Goal: Check status: Check status

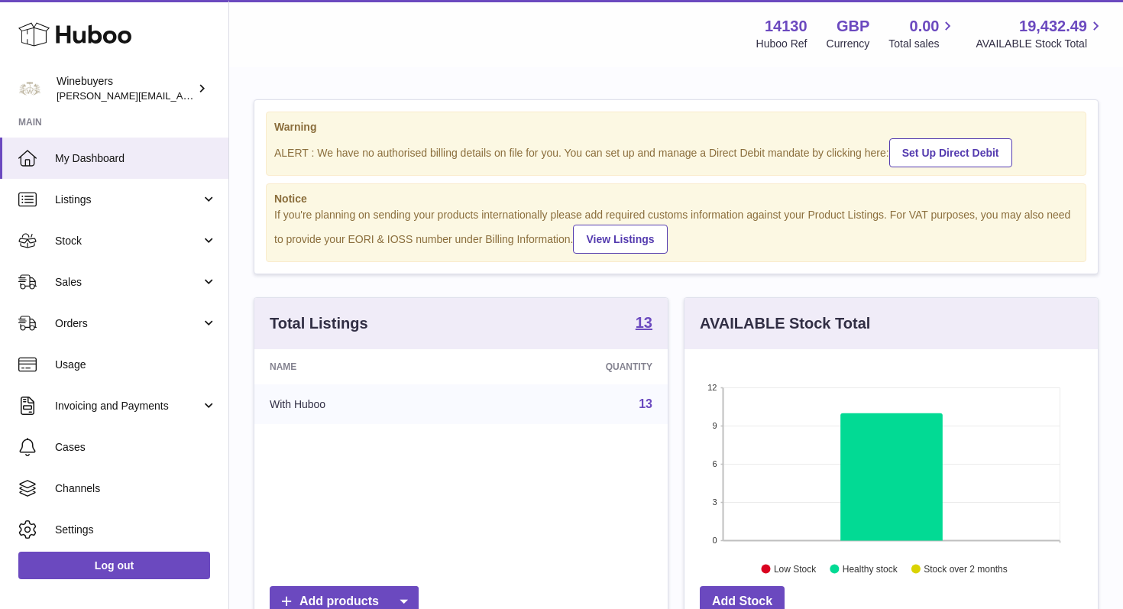
scroll to position [238, 413]
click at [102, 319] on span "Orders" at bounding box center [128, 323] width 146 height 15
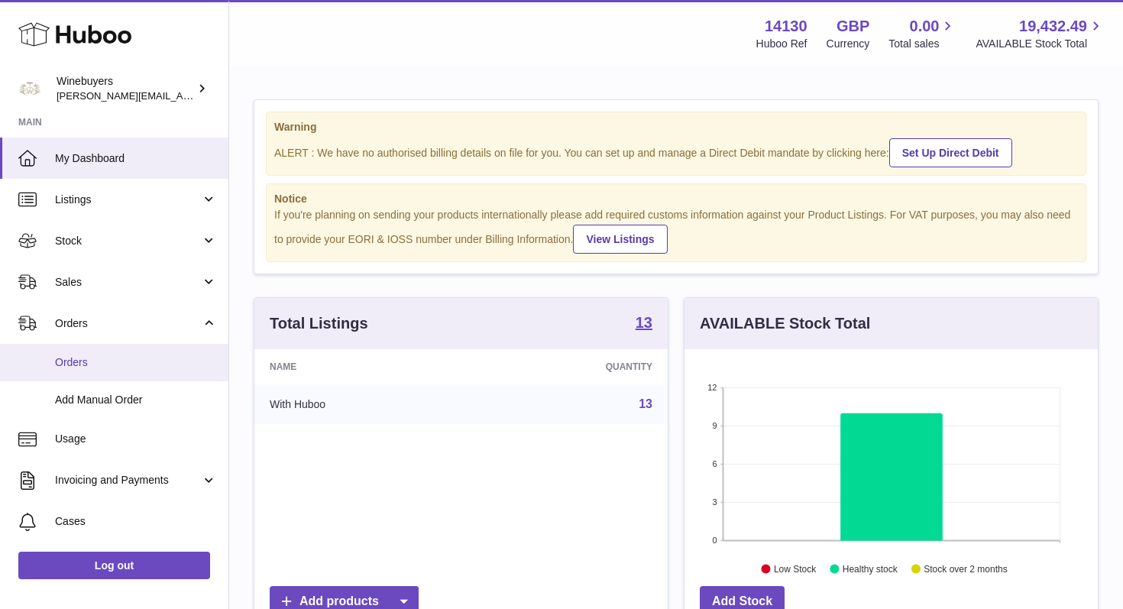
click at [96, 368] on span "Orders" at bounding box center [136, 362] width 162 height 15
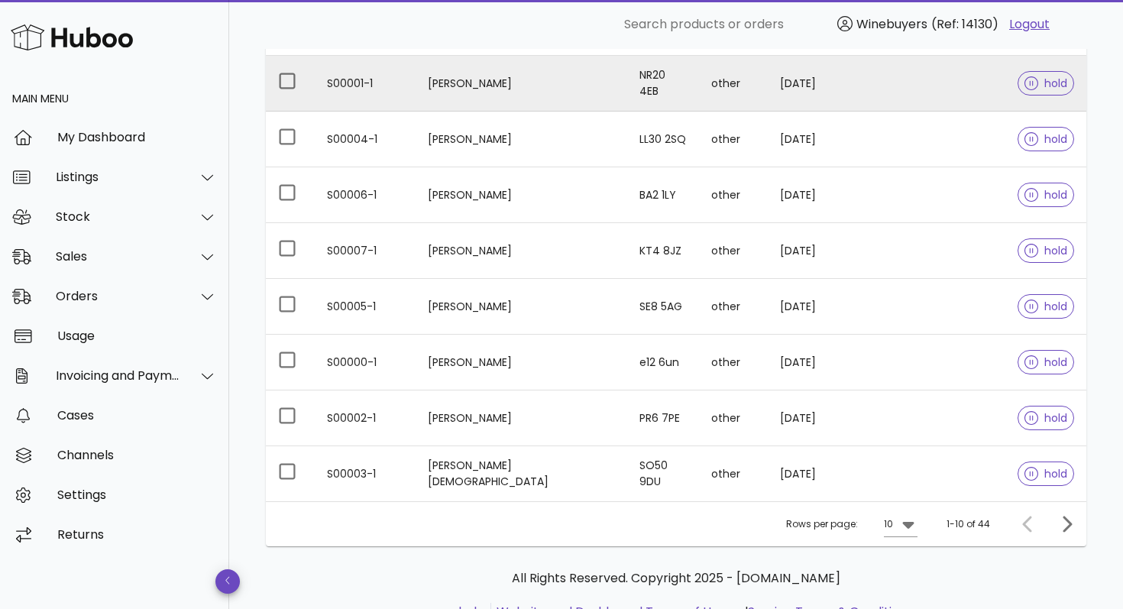
scroll to position [397, 0]
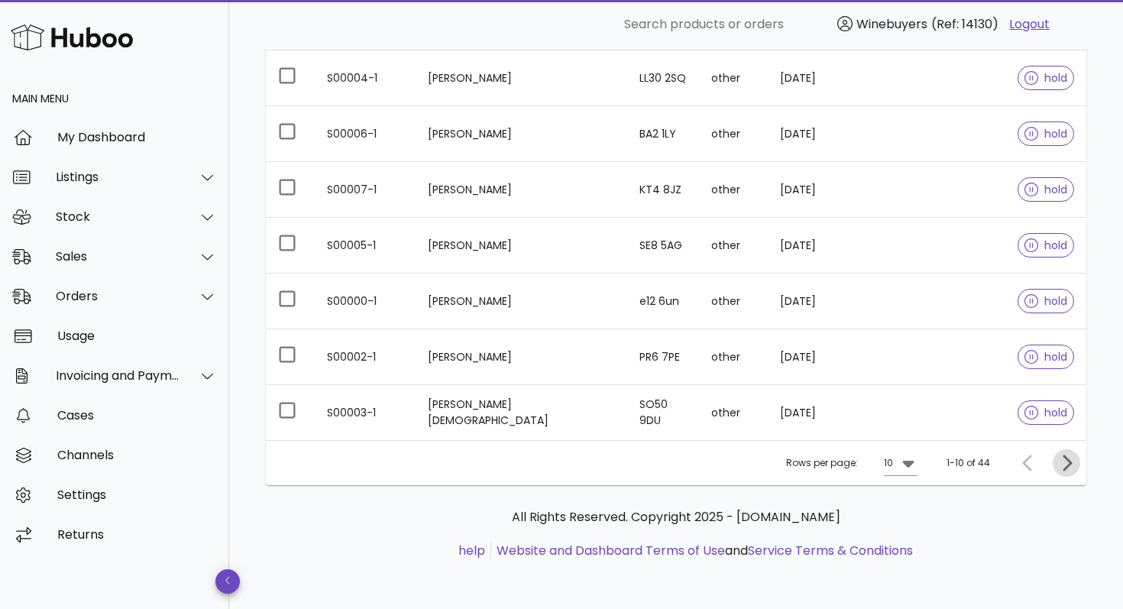
click at [1067, 459] on icon "Next page" at bounding box center [1067, 463] width 9 height 16
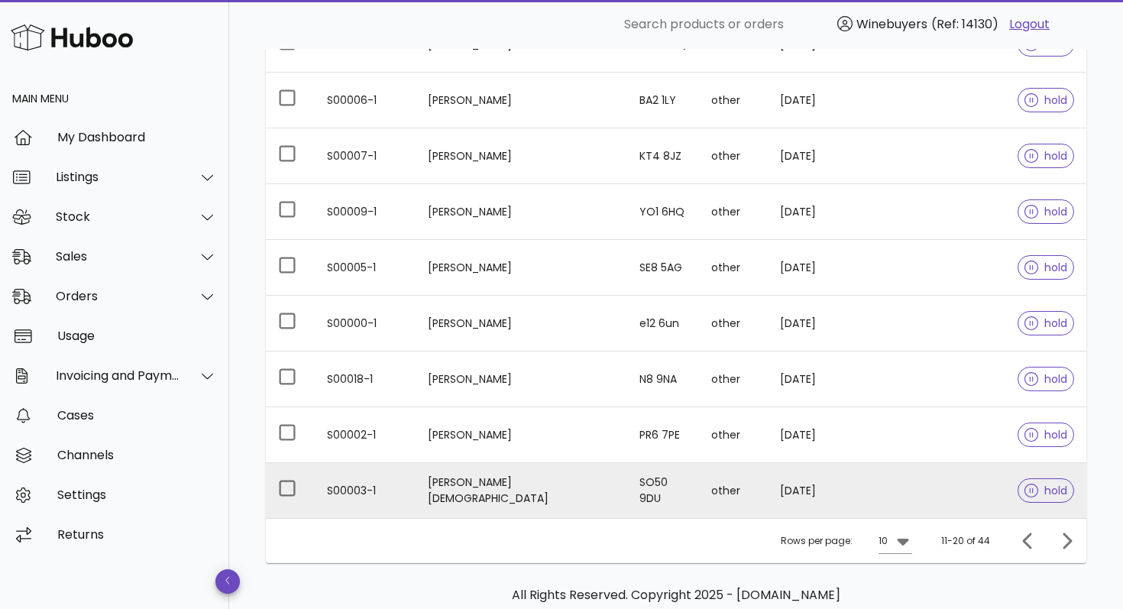
scroll to position [397, 0]
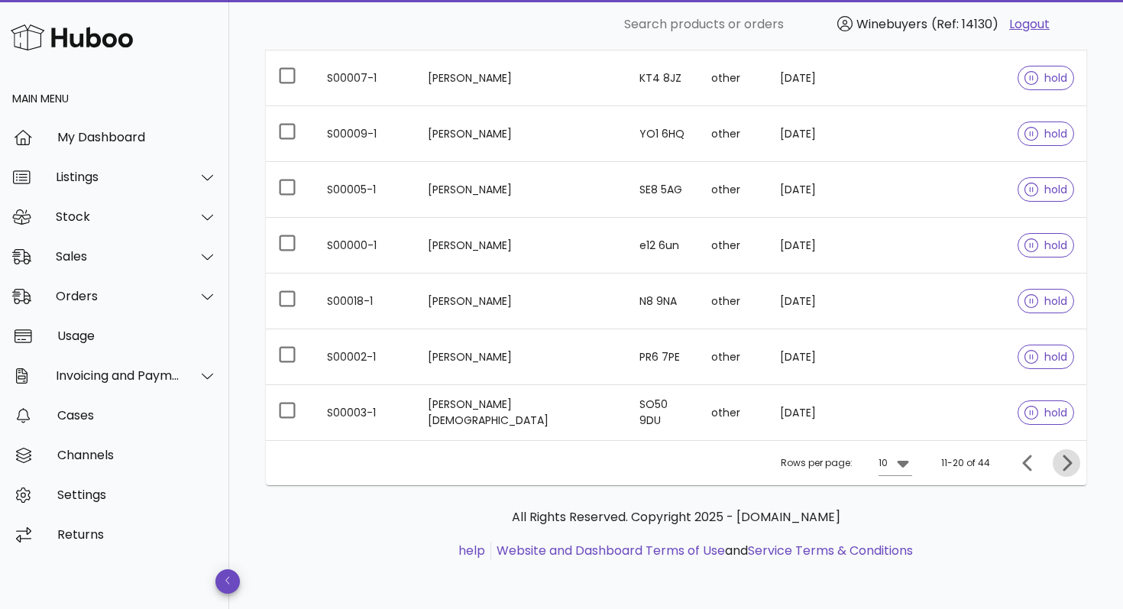
click at [1071, 457] on icon "Next page" at bounding box center [1067, 463] width 18 height 18
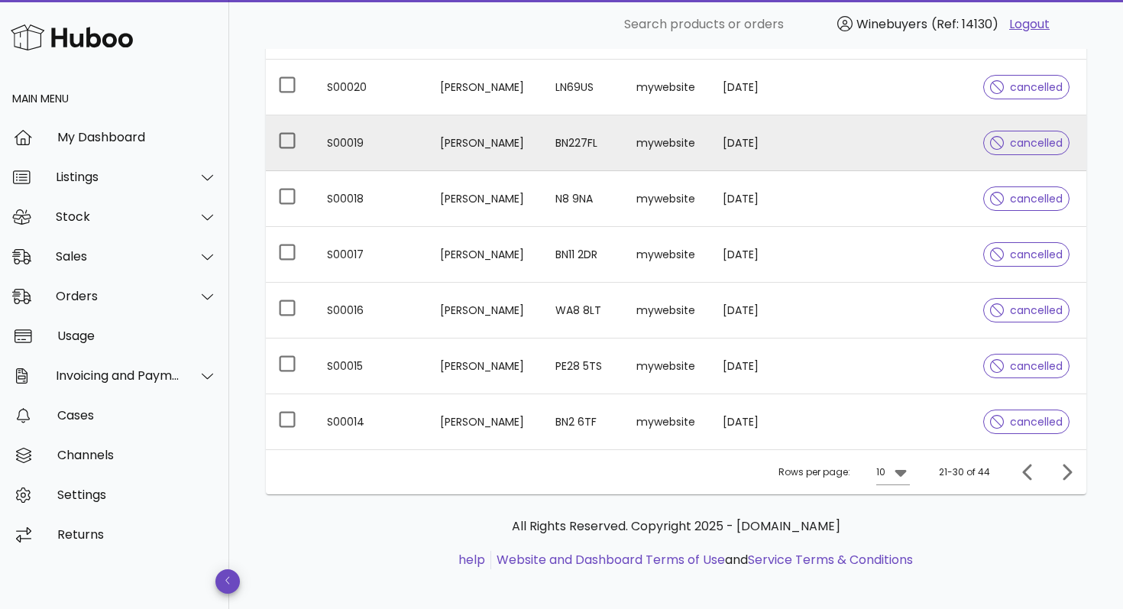
scroll to position [397, 0]
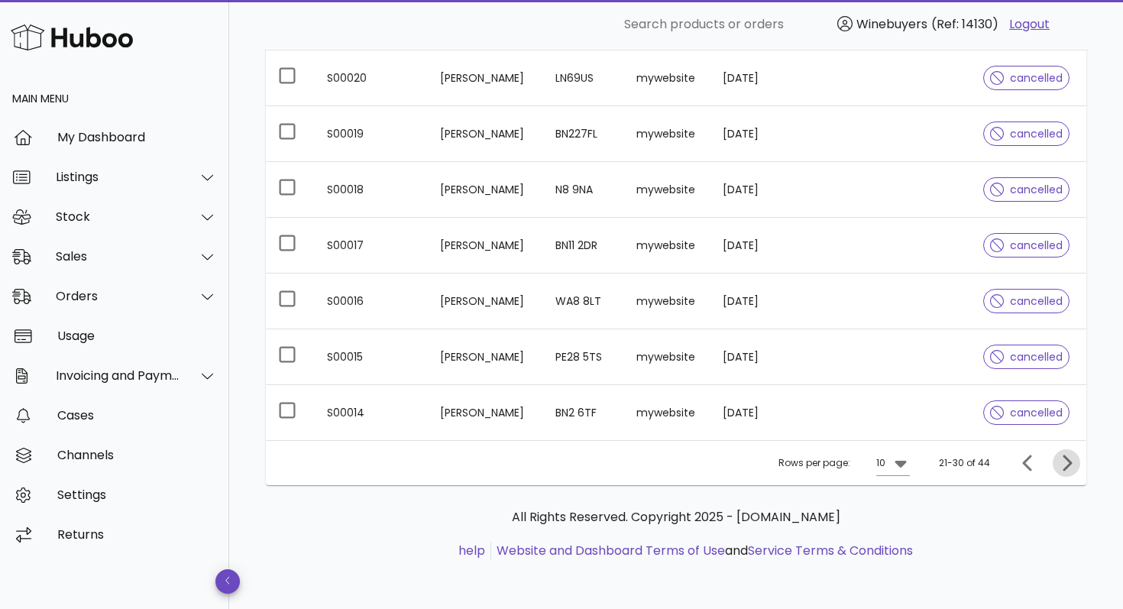
click at [1065, 463] on icon "Next page" at bounding box center [1067, 463] width 18 height 18
click at [1065, 459] on icon "Next page" at bounding box center [1067, 463] width 9 height 16
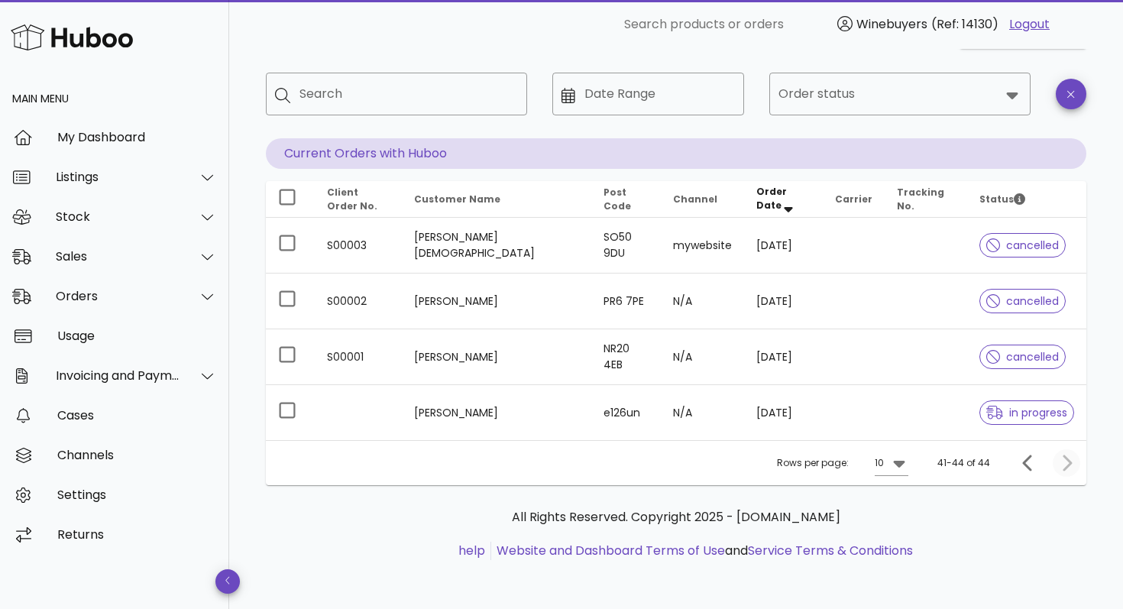
scroll to position [62, 0]
click at [1028, 462] on icon "Previous page" at bounding box center [1029, 463] width 18 height 18
